Goal: Task Accomplishment & Management: Manage account settings

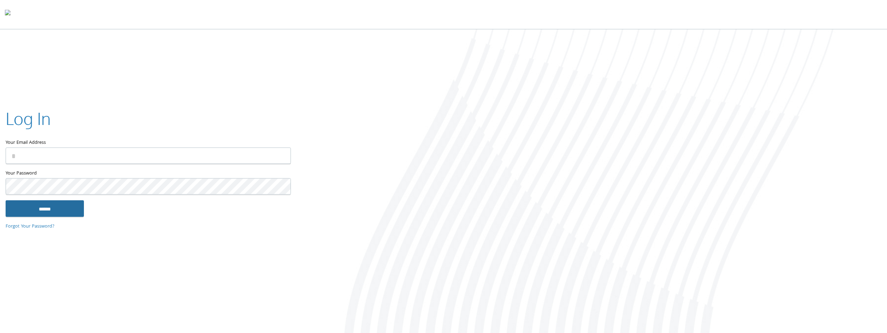
type input "**********"
click at [36, 207] on input "******" at bounding box center [45, 209] width 78 height 17
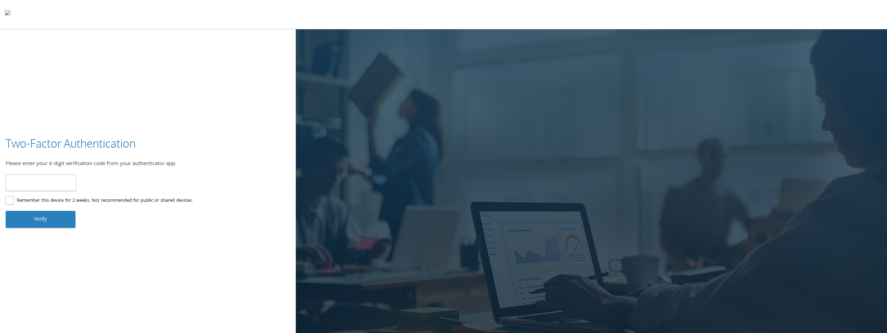
click at [35, 183] on input "number" at bounding box center [41, 183] width 71 height 16
type input "******"
